Goal: Complete application form

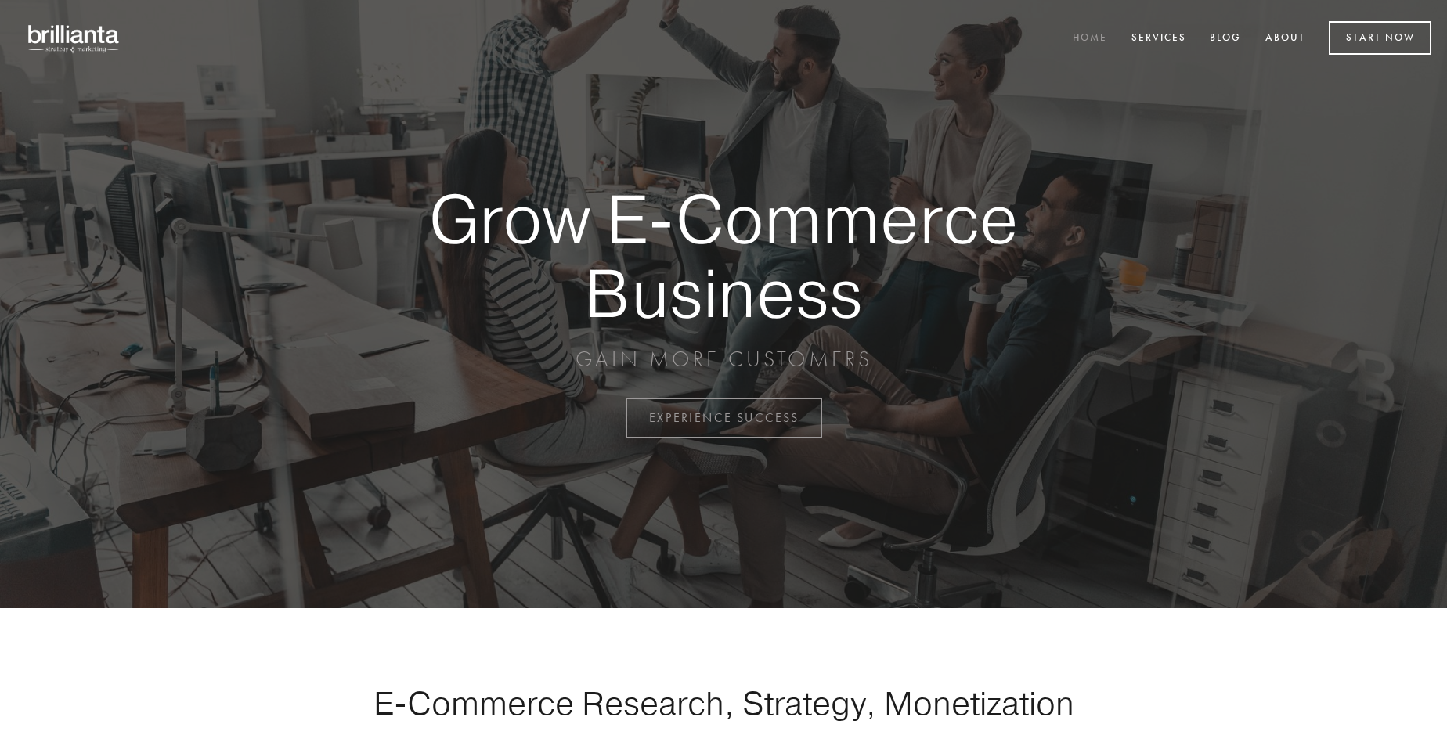
scroll to position [4104, 0]
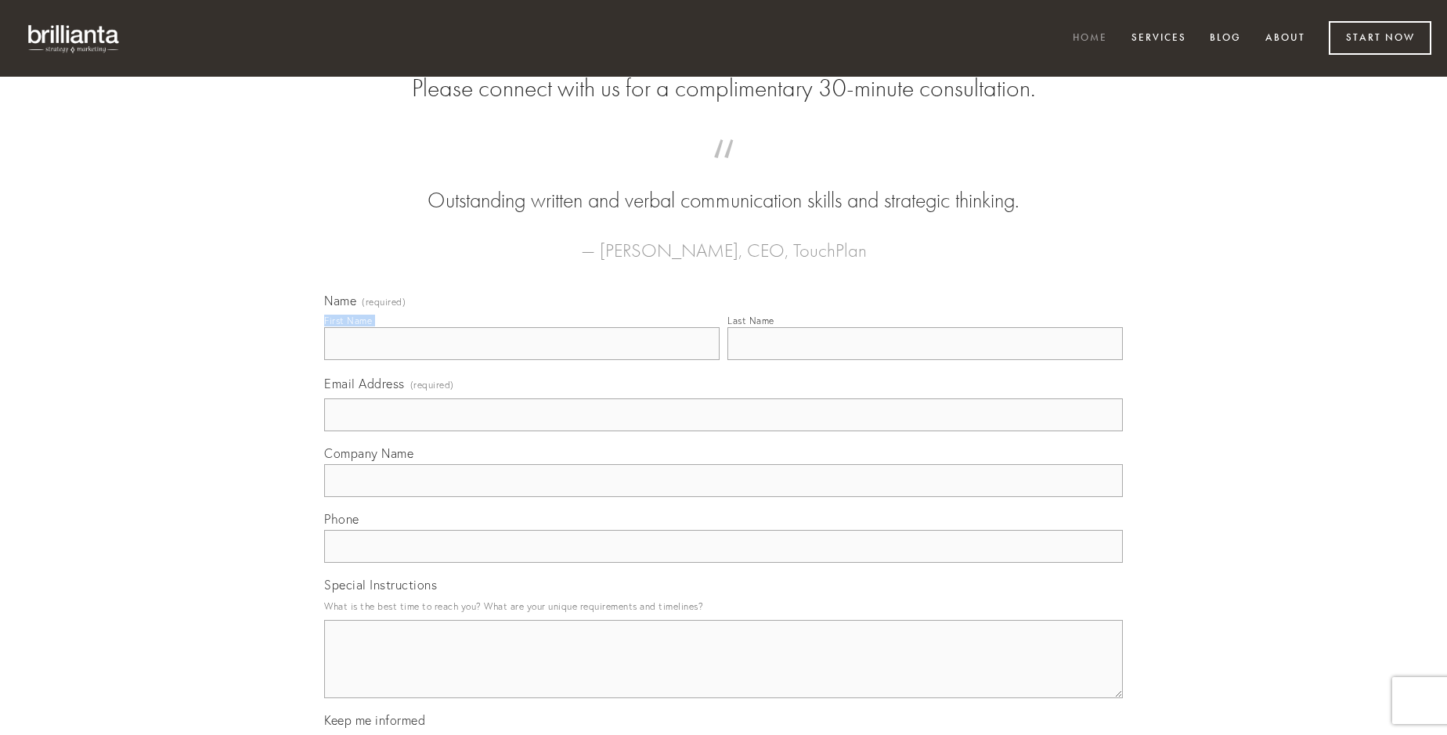
type input "[PERSON_NAME]"
click at [925, 360] on input "Last Name" at bounding box center [924, 343] width 395 height 33
type input "[PERSON_NAME]"
click at [723, 431] on input "Email Address (required)" at bounding box center [723, 414] width 798 height 33
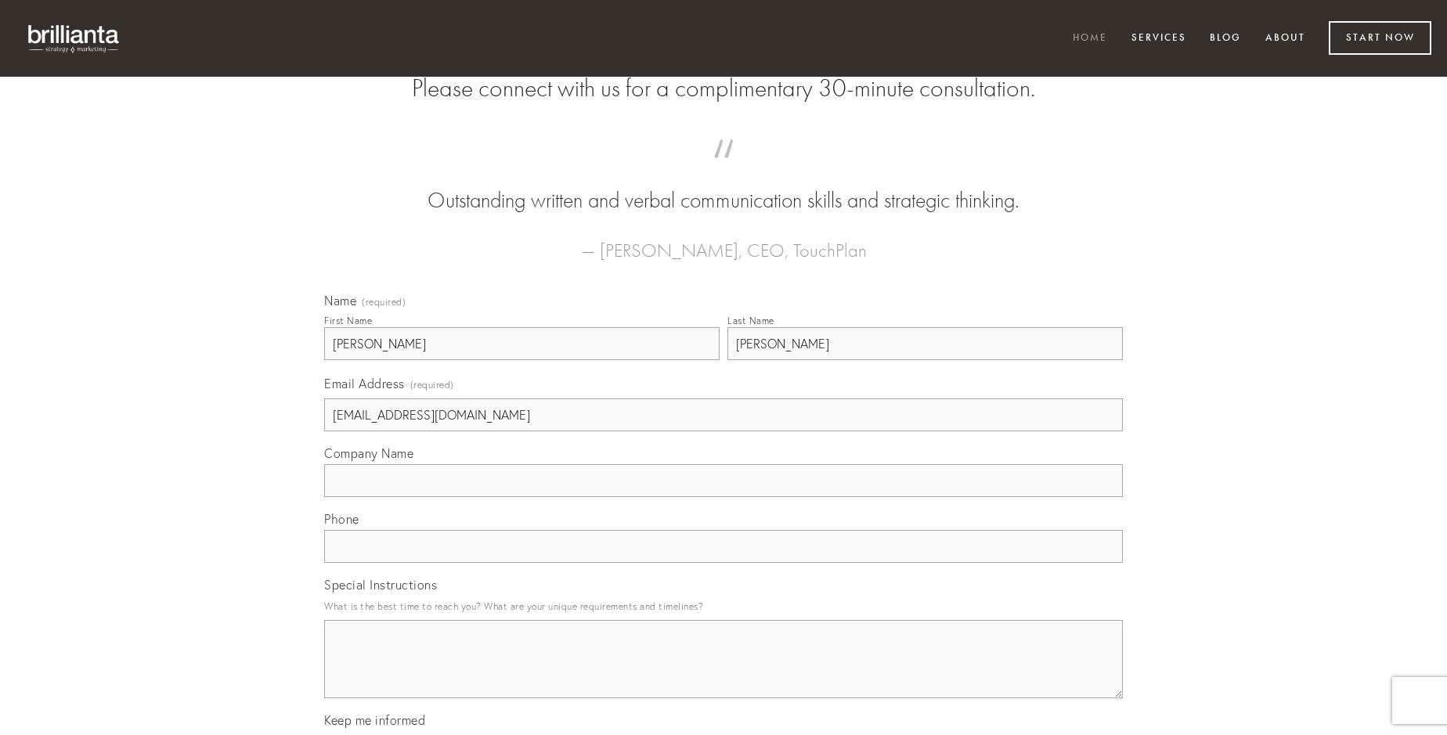
type input "[EMAIL_ADDRESS][DOMAIN_NAME]"
click at [723, 497] on input "Company Name" at bounding box center [723, 480] width 798 height 33
type input "varietas"
click at [723, 563] on input "text" at bounding box center [723, 546] width 798 height 33
click at [723, 673] on textarea "Special Instructions" at bounding box center [723, 659] width 798 height 78
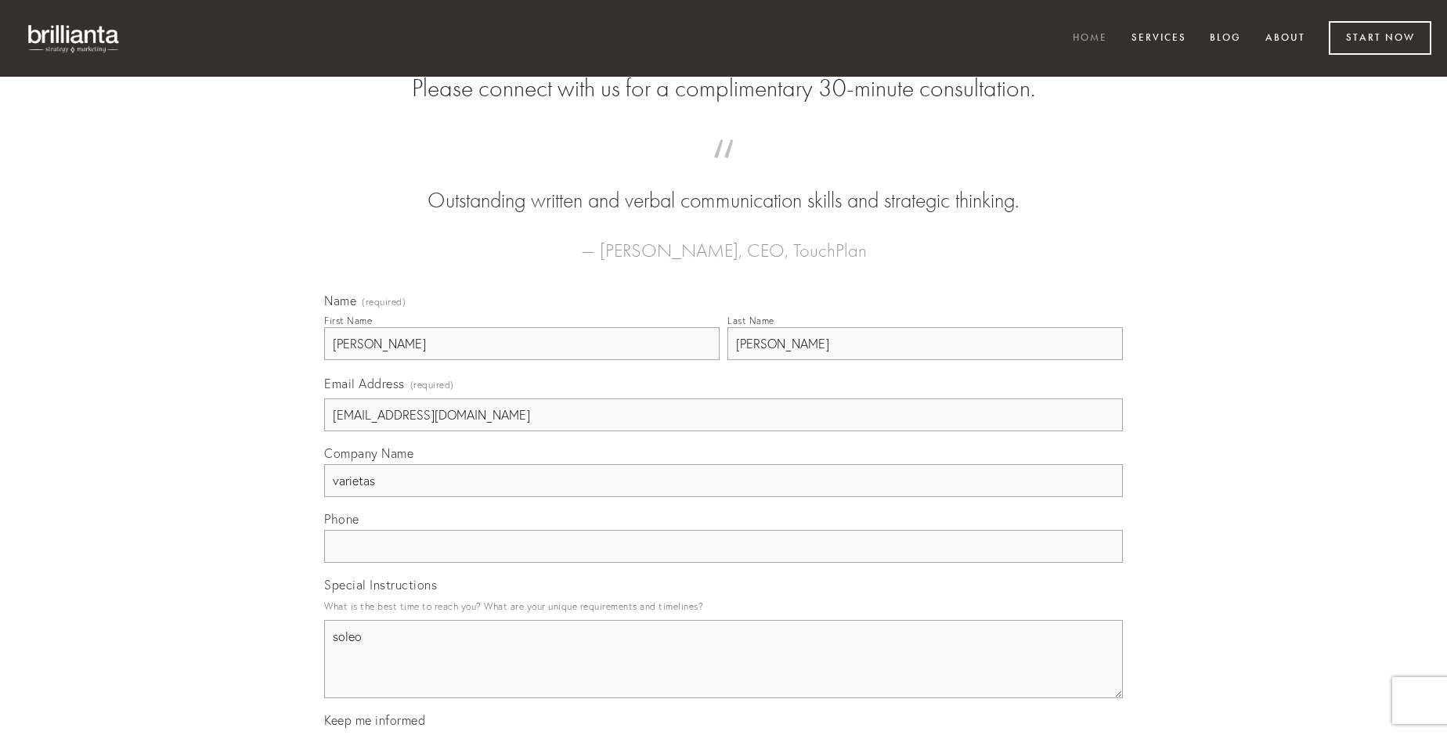
type textarea "soleo"
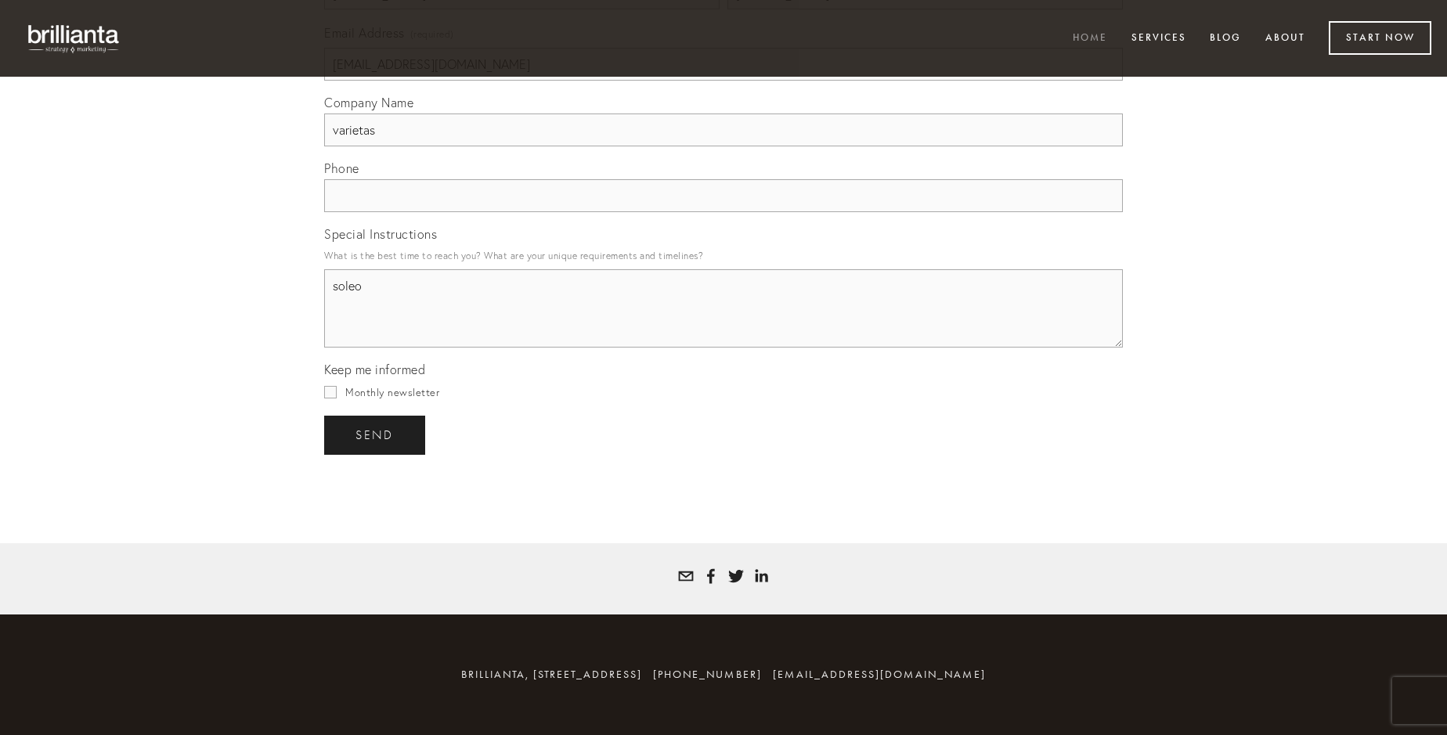
click at [376, 434] on span "send" at bounding box center [374, 435] width 38 height 14
